Goal: Information Seeking & Learning: Learn about a topic

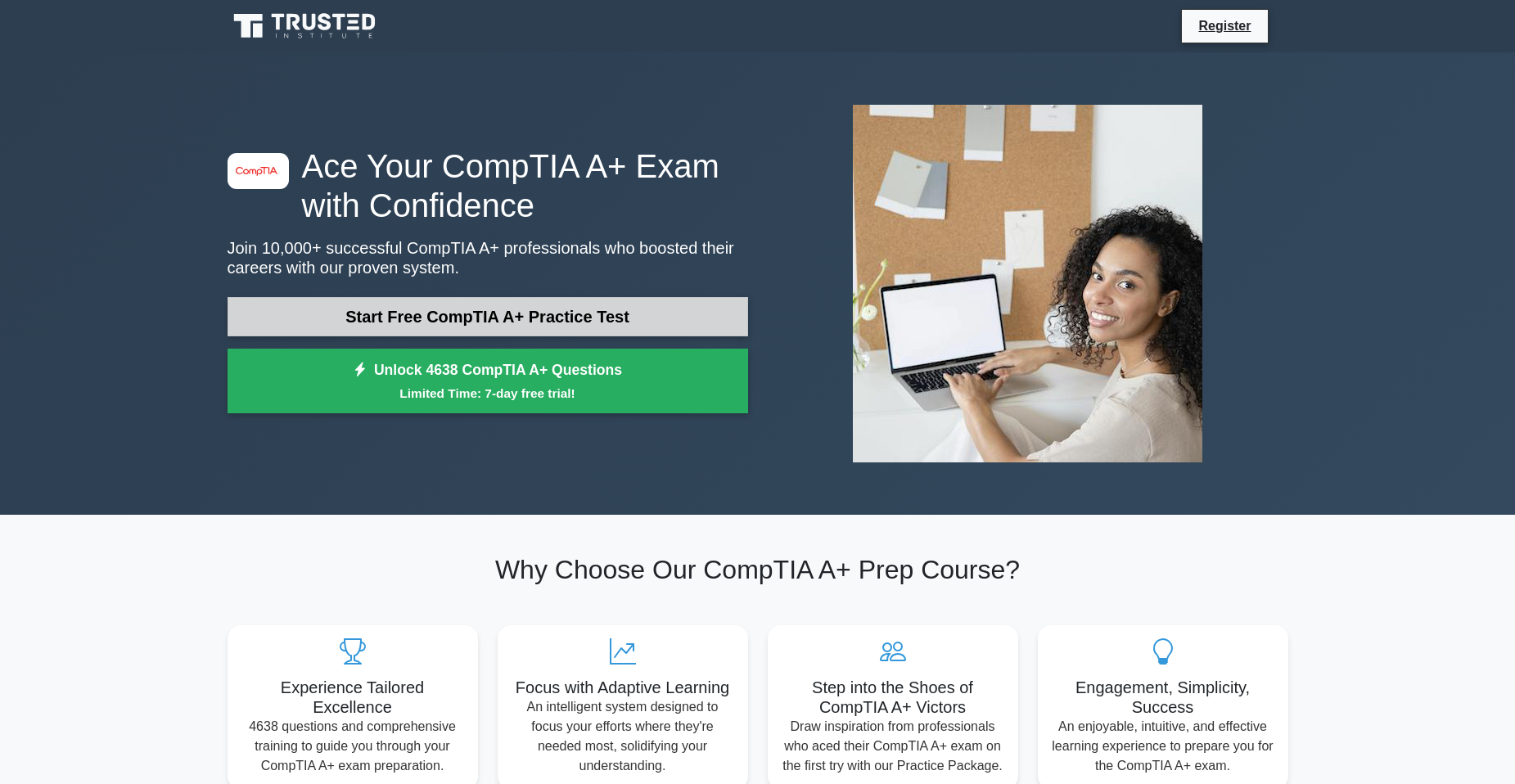
click at [559, 320] on link "Start Free CompTIA A+ Practice Test" at bounding box center [487, 316] width 520 height 39
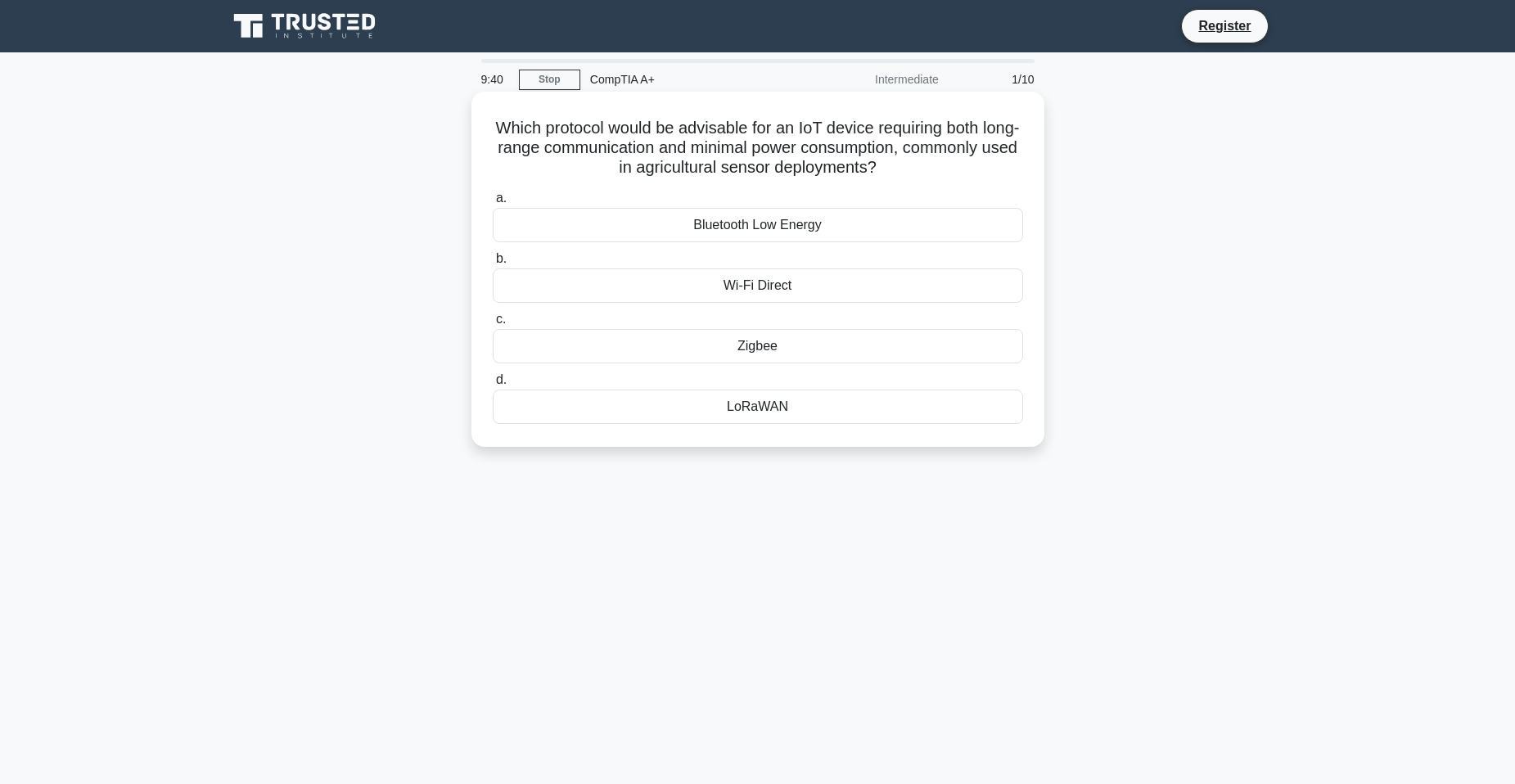
click at [759, 231] on div "Bluetooth Low Energy" at bounding box center [758, 225] width 531 height 35
click at [493, 203] on input "a. Bluetooth Low Energy" at bounding box center [493, 198] width 0 height 10
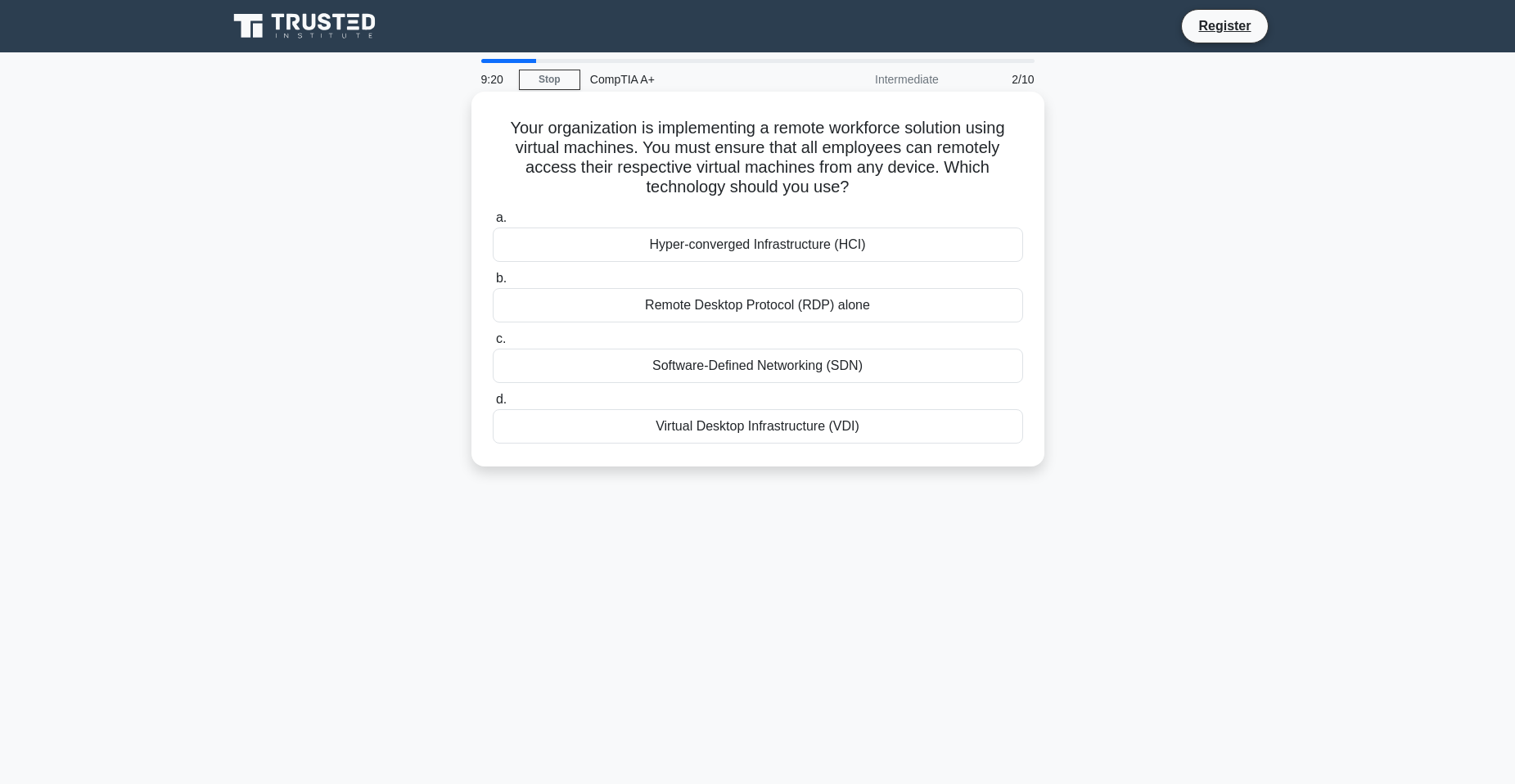
click at [766, 422] on div "Virtual Desktop Infrastructure (VDI)" at bounding box center [758, 427] width 531 height 35
click at [493, 405] on input "d. Virtual Desktop Infrastructure (VDI)" at bounding box center [493, 400] width 0 height 10
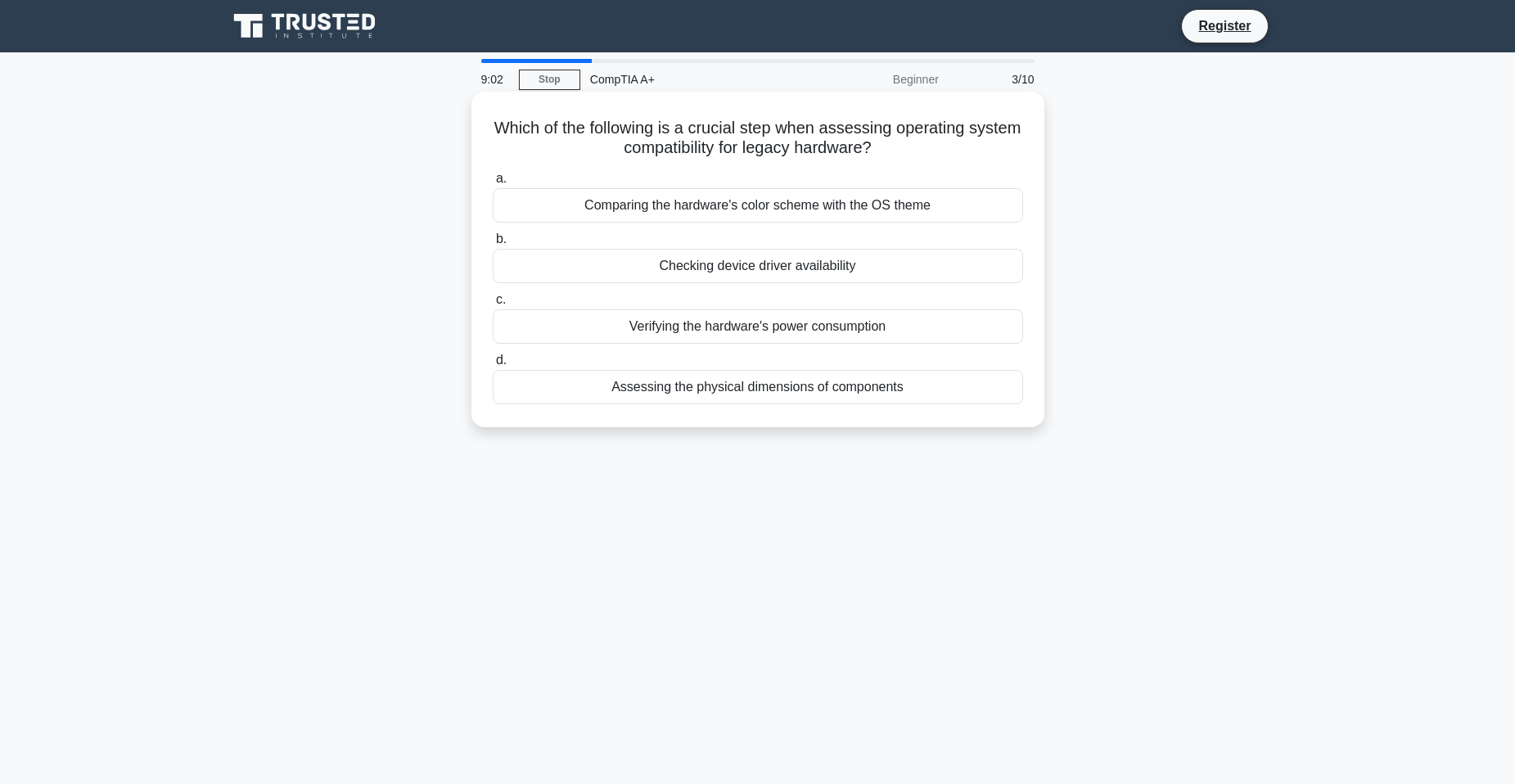
click at [823, 389] on div "Assessing the physical dimensions of components" at bounding box center [758, 387] width 531 height 35
click at [493, 366] on input "d. Assessing the physical dimensions of components" at bounding box center [493, 360] width 0 height 10
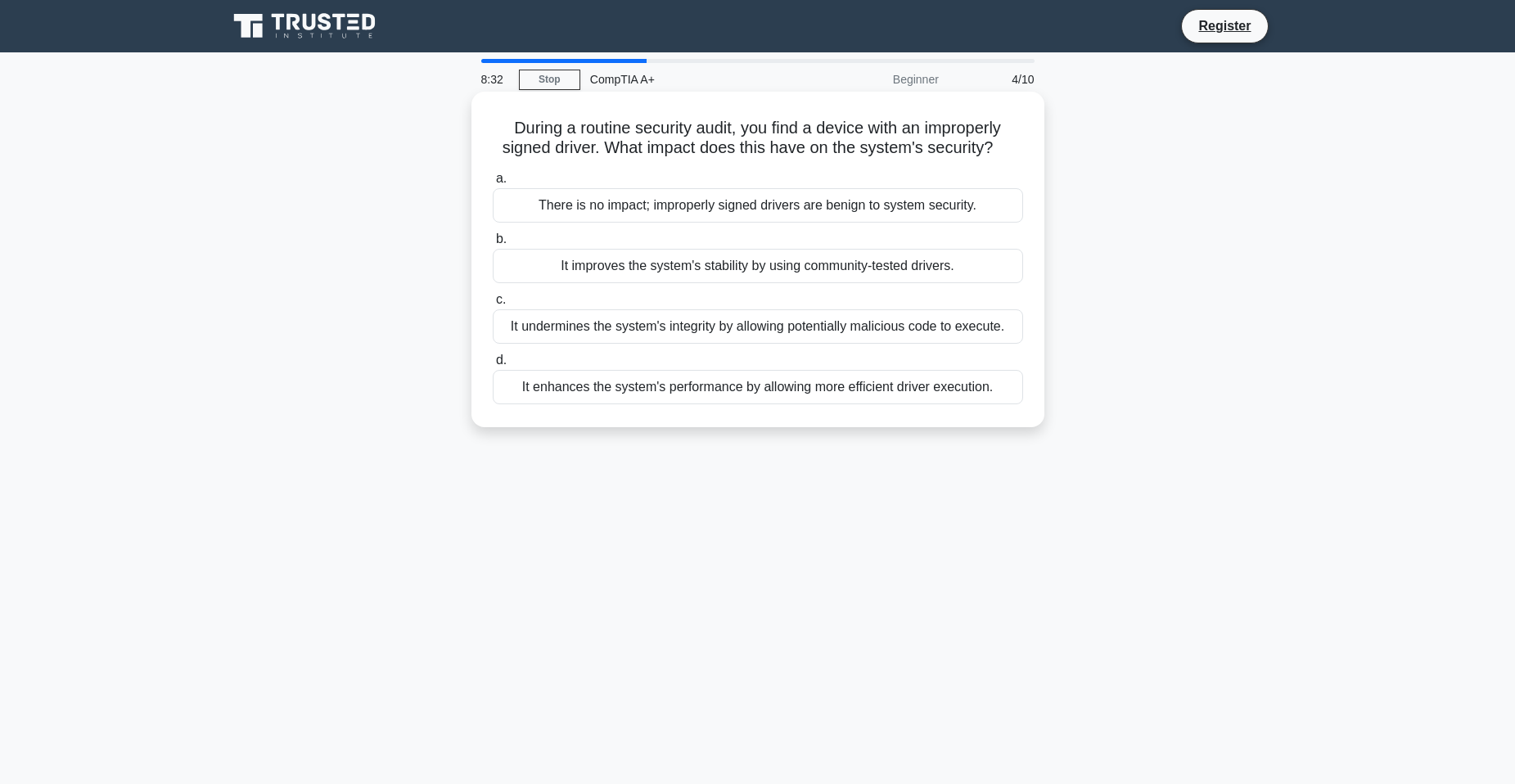
click at [938, 328] on div "It undermines the system's integrity by allowing potentially malicious code to …" at bounding box center [758, 326] width 531 height 35
click at [493, 305] on input "c. It undermines the system's integrity by allowing potentially malicious code …" at bounding box center [493, 299] width 0 height 10
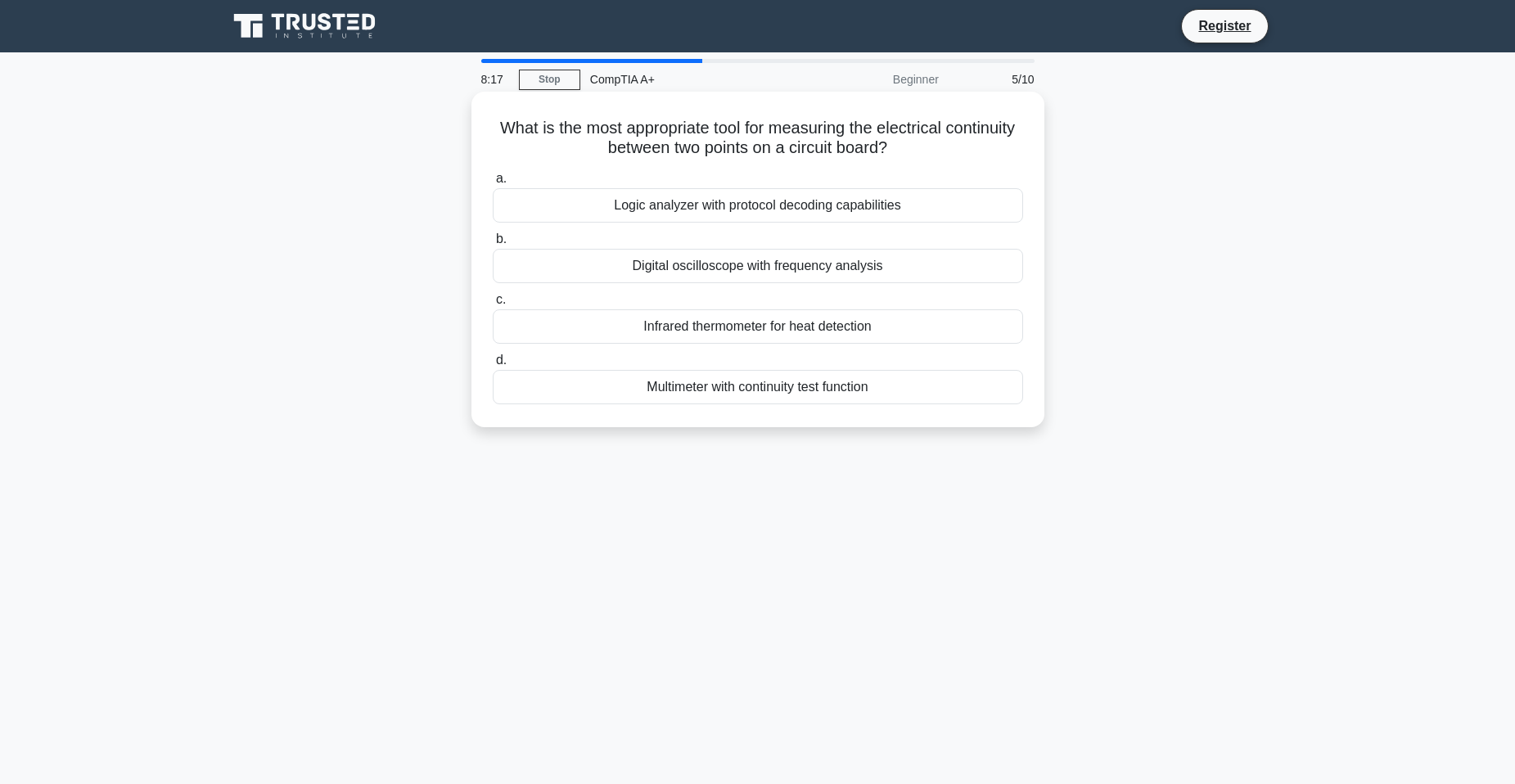
click at [815, 395] on div "Multimeter with continuity test function" at bounding box center [758, 387] width 531 height 35
click at [493, 366] on input "d. Multimeter with continuity test function" at bounding box center [493, 360] width 0 height 10
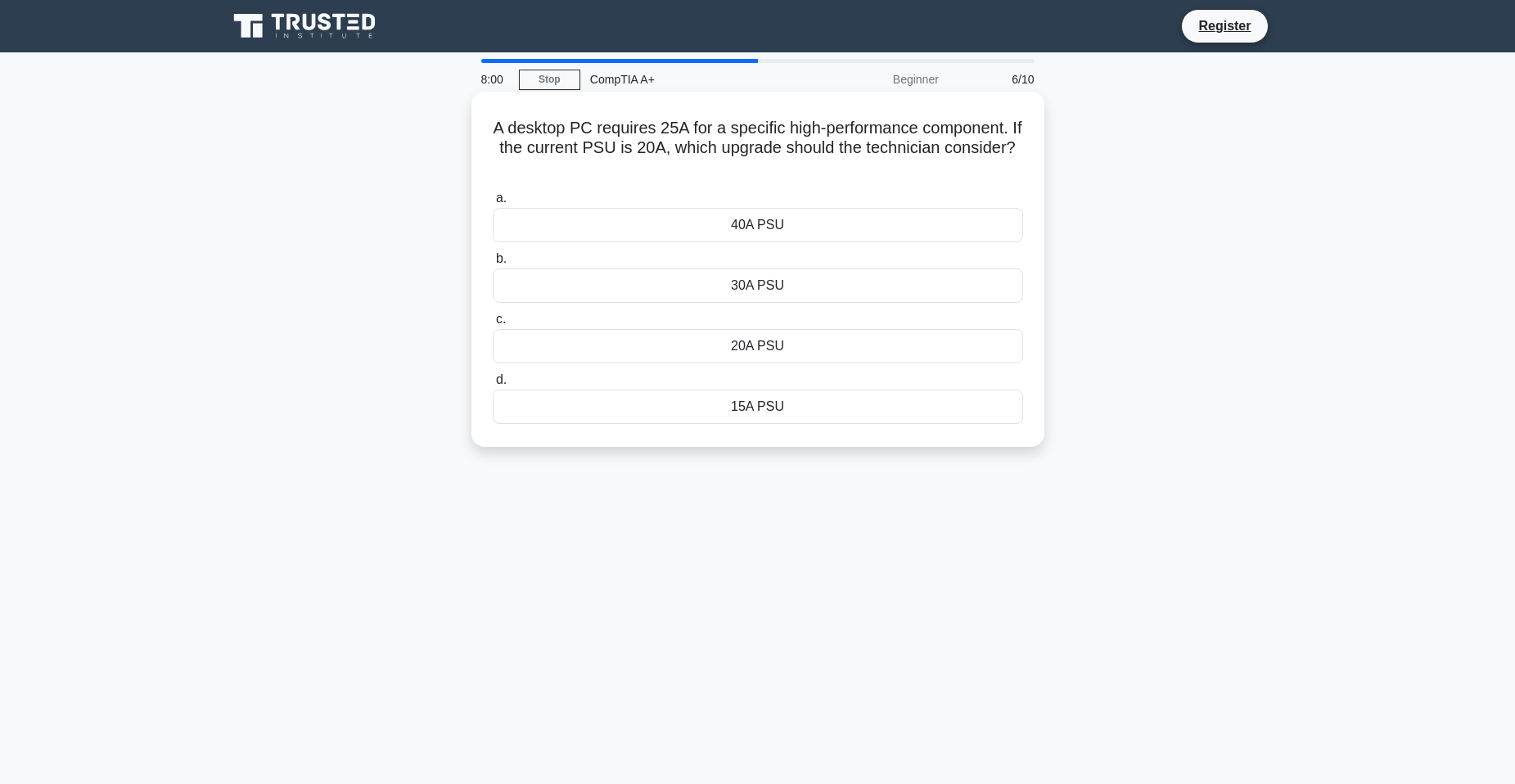
click at [844, 295] on div "30A PSU" at bounding box center [758, 286] width 531 height 35
click at [493, 264] on input "b. 30A PSU" at bounding box center [493, 259] width 0 height 10
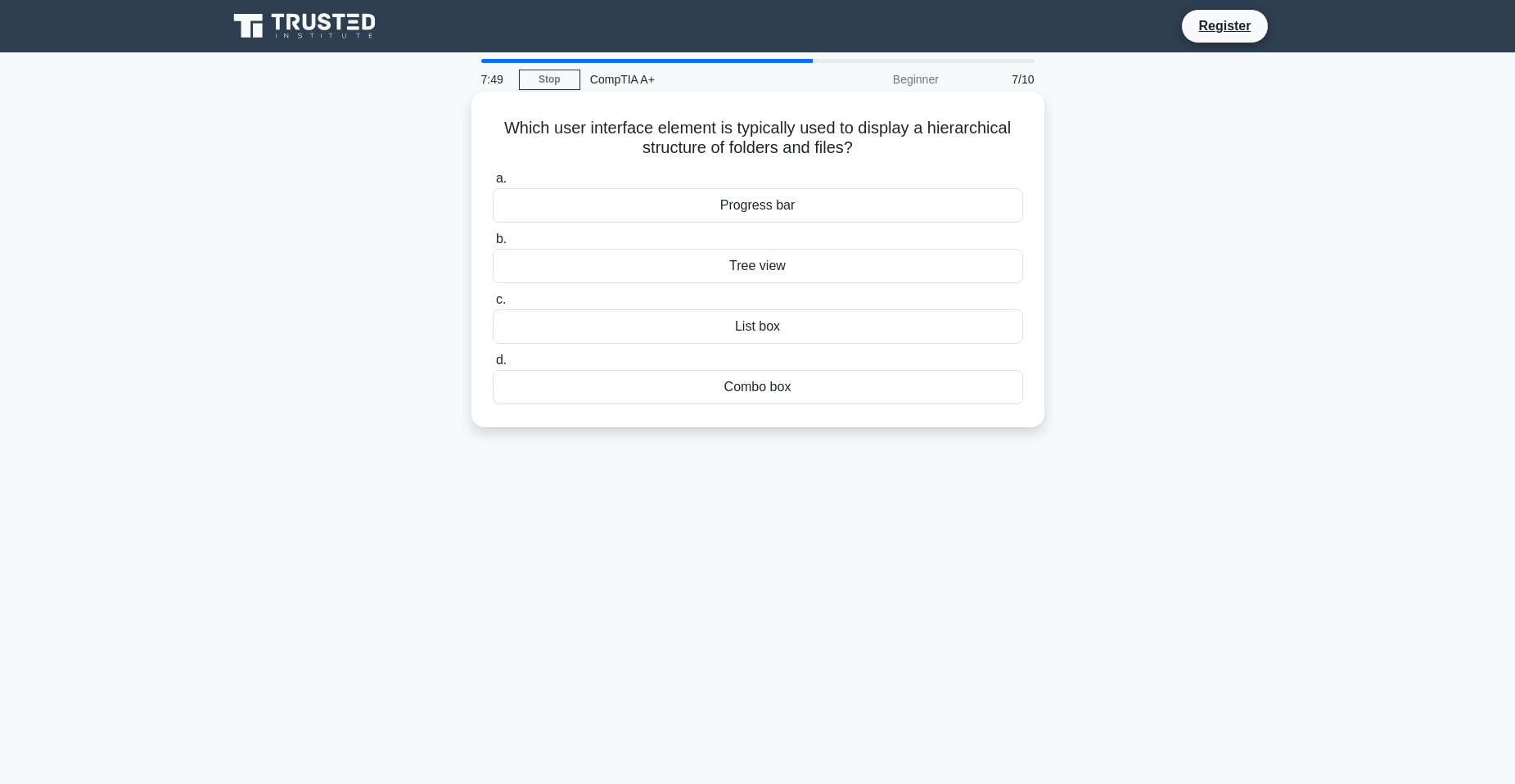
click at [751, 336] on div "List box" at bounding box center [758, 326] width 531 height 35
click at [493, 305] on input "c. List box" at bounding box center [493, 299] width 0 height 10
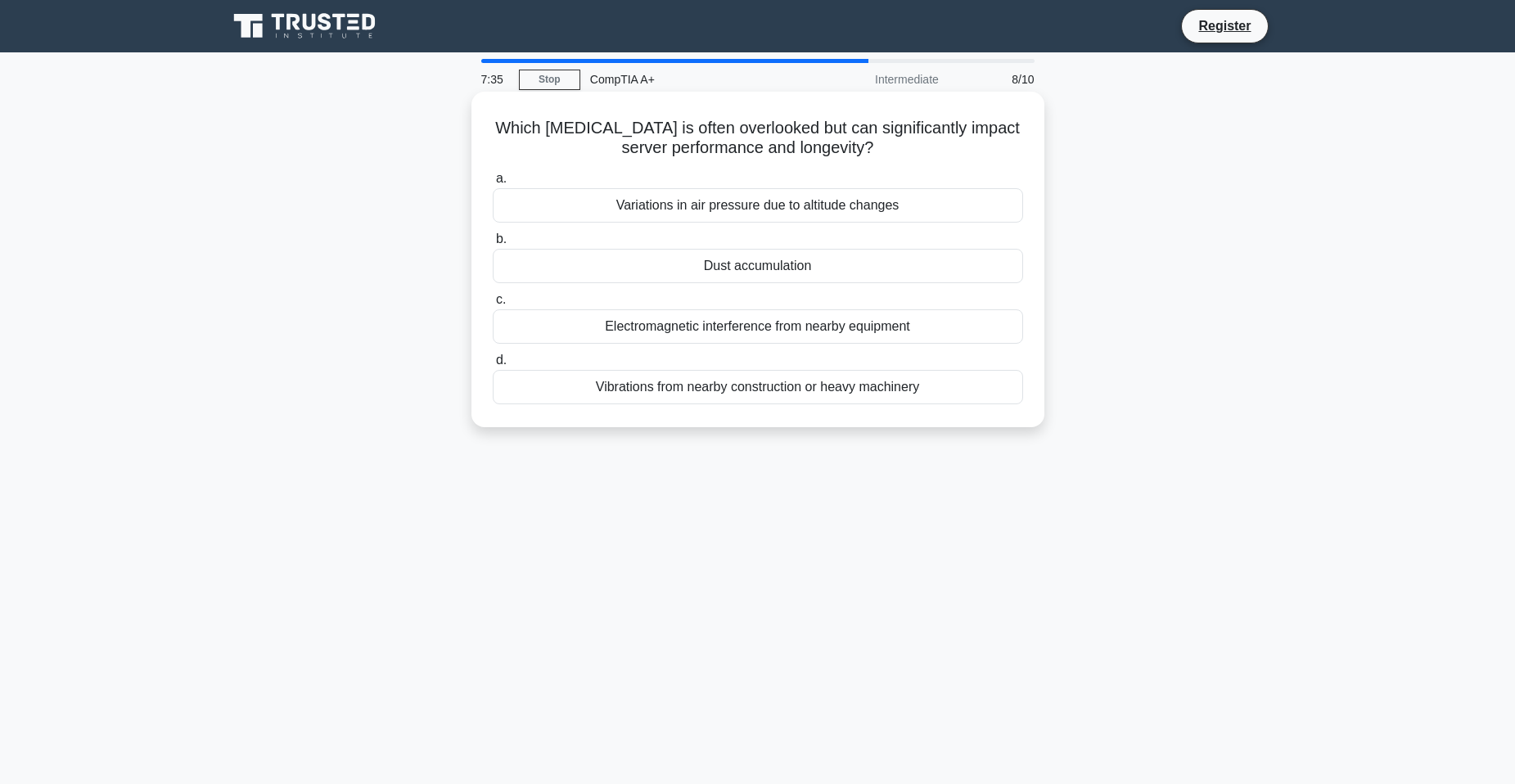
click at [780, 267] on div "Dust accumulation" at bounding box center [758, 266] width 531 height 35
click at [493, 245] on input "b. Dust accumulation" at bounding box center [493, 239] width 0 height 10
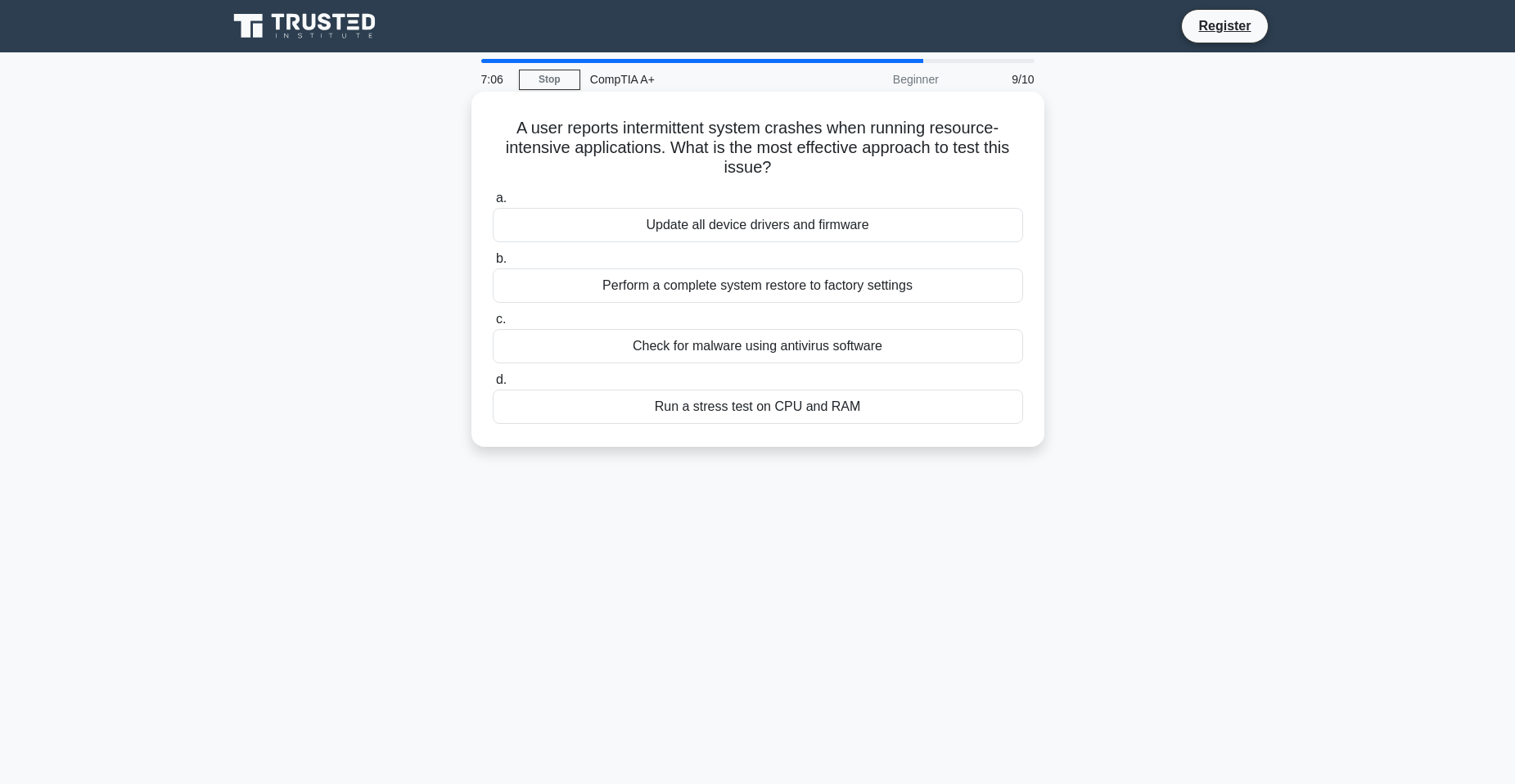
click at [804, 414] on div "Run a stress test on CPU and RAM" at bounding box center [758, 407] width 531 height 35
click at [493, 385] on input "d. Run a stress test on CPU and RAM" at bounding box center [493, 380] width 0 height 10
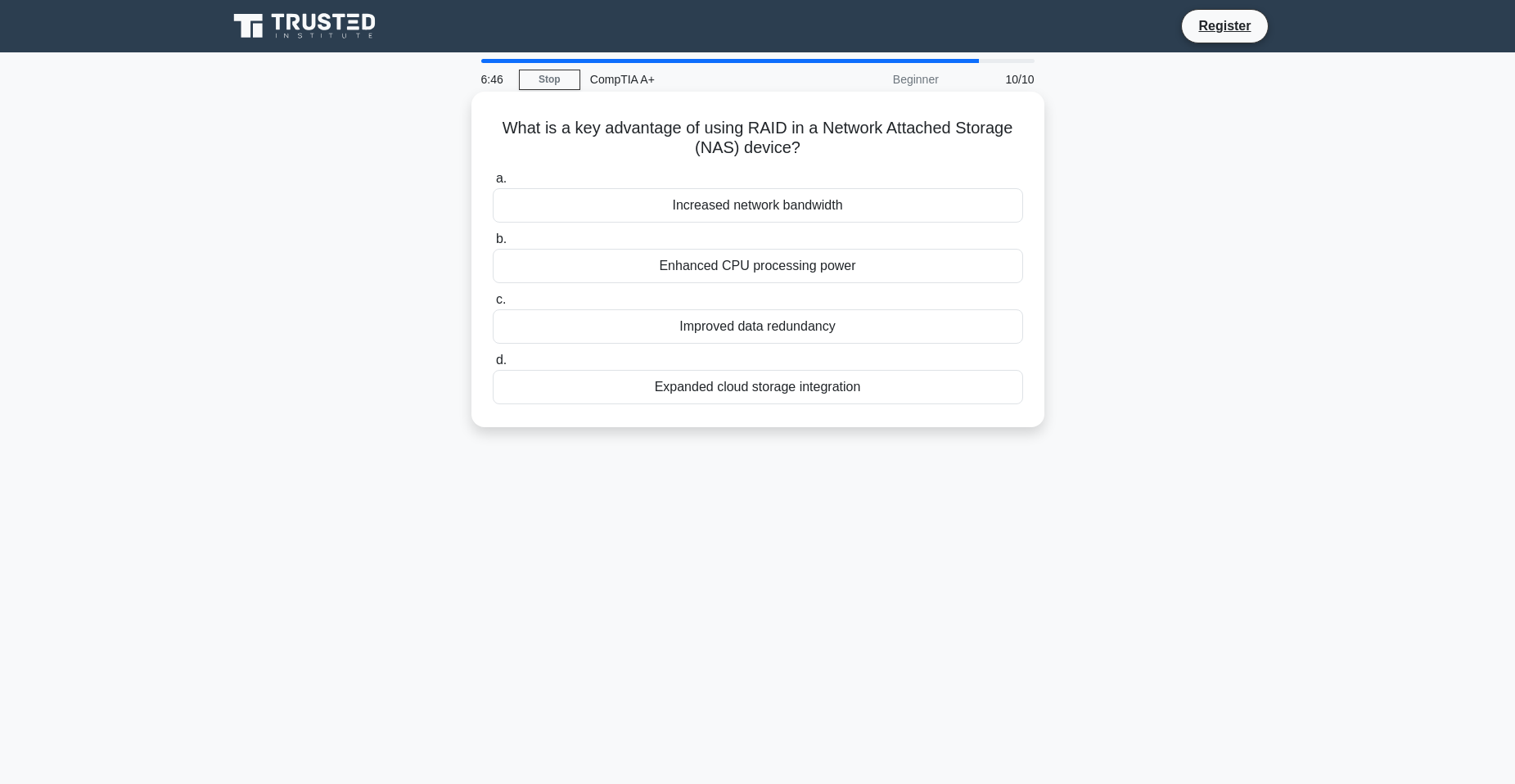
click at [787, 254] on div "Enhanced CPU processing power" at bounding box center [758, 266] width 531 height 35
click at [493, 245] on input "b. Enhanced CPU processing power" at bounding box center [493, 239] width 0 height 10
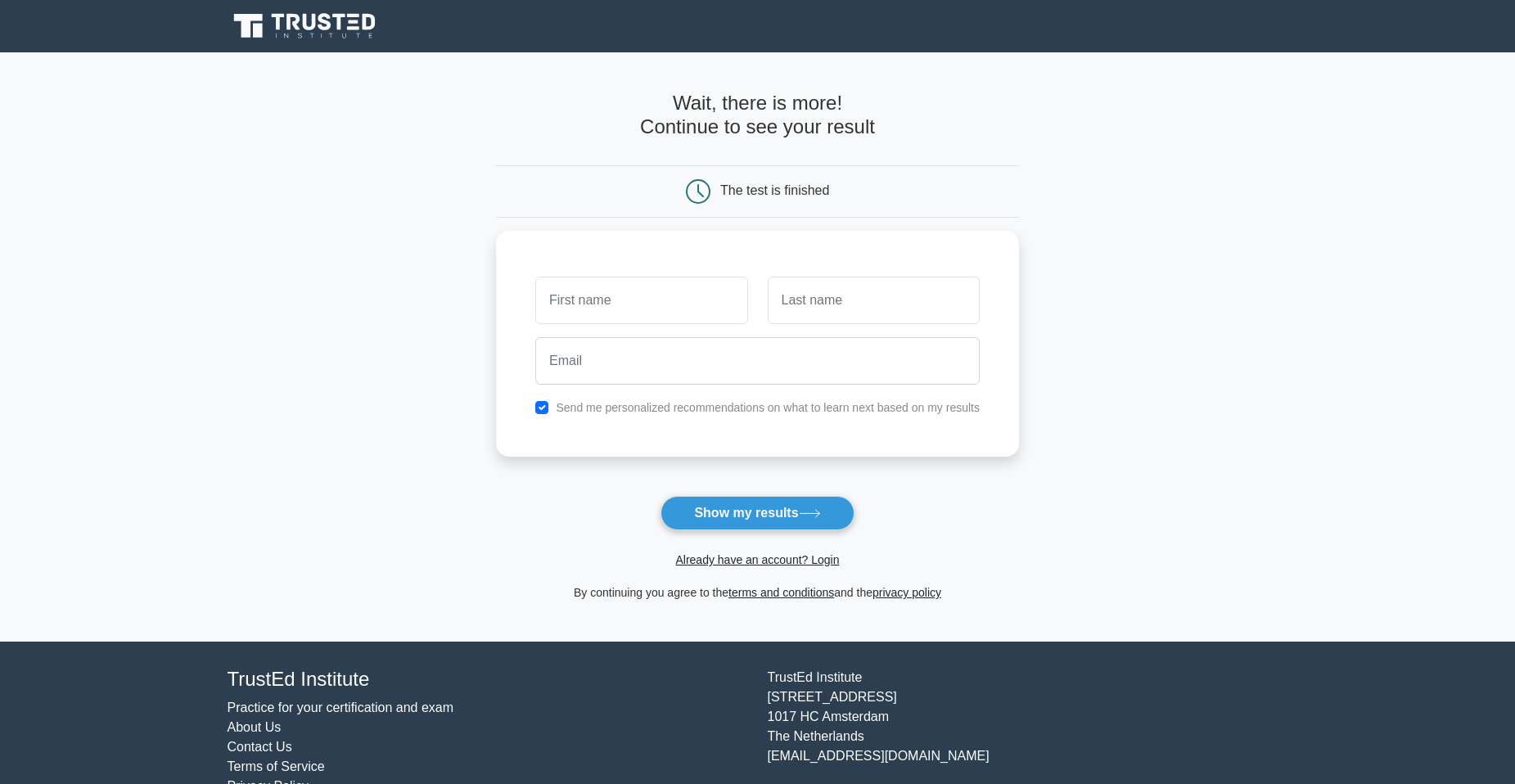
click at [783, 203] on div "The test is finished" at bounding box center [758, 191] width 349 height 24
click at [786, 498] on button "Show my results" at bounding box center [757, 513] width 193 height 35
click at [787, 506] on button "Show my results" at bounding box center [757, 513] width 193 height 35
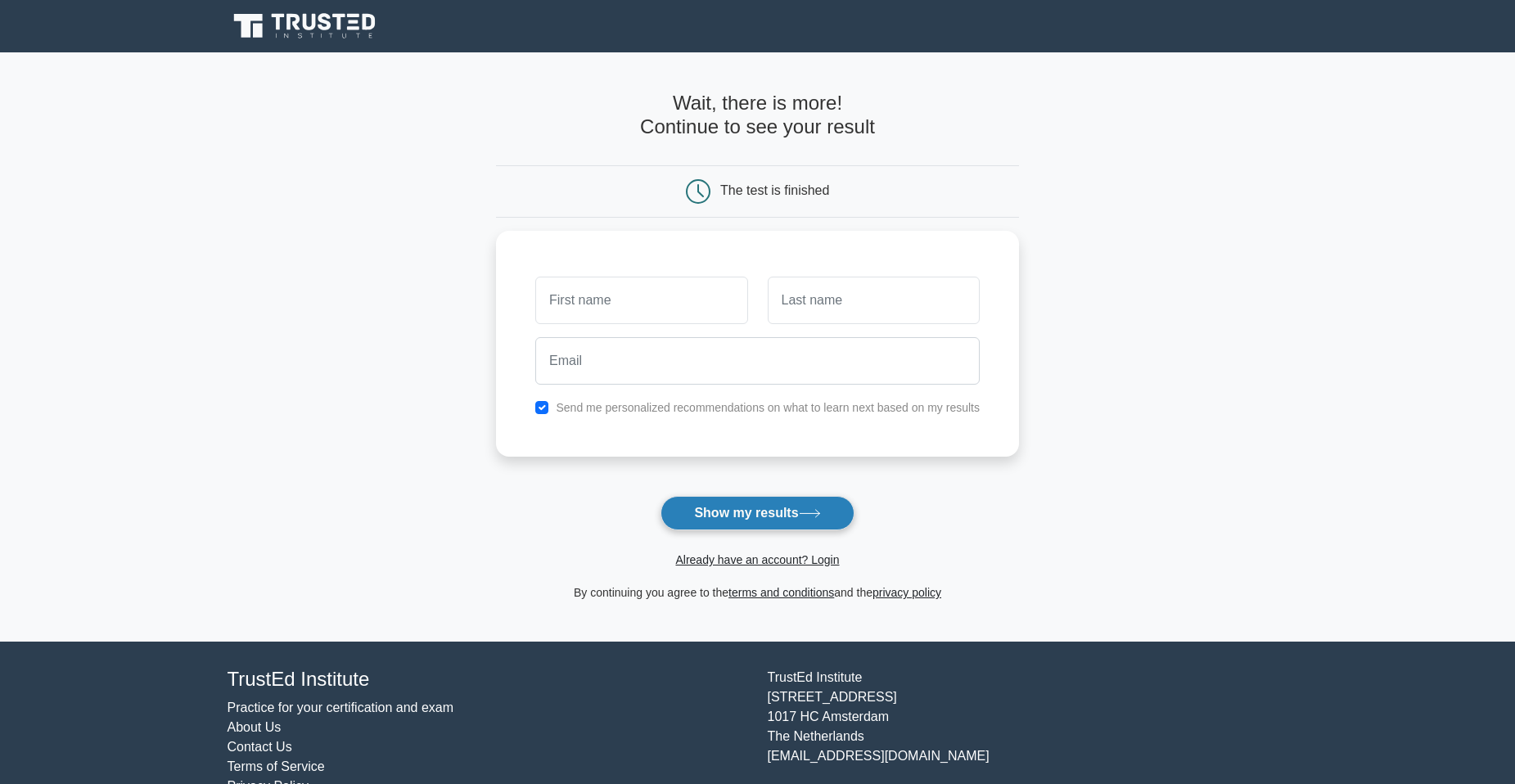
click at [787, 506] on button "Show my results" at bounding box center [757, 513] width 193 height 35
